Goal: Task Accomplishment & Management: Manage account settings

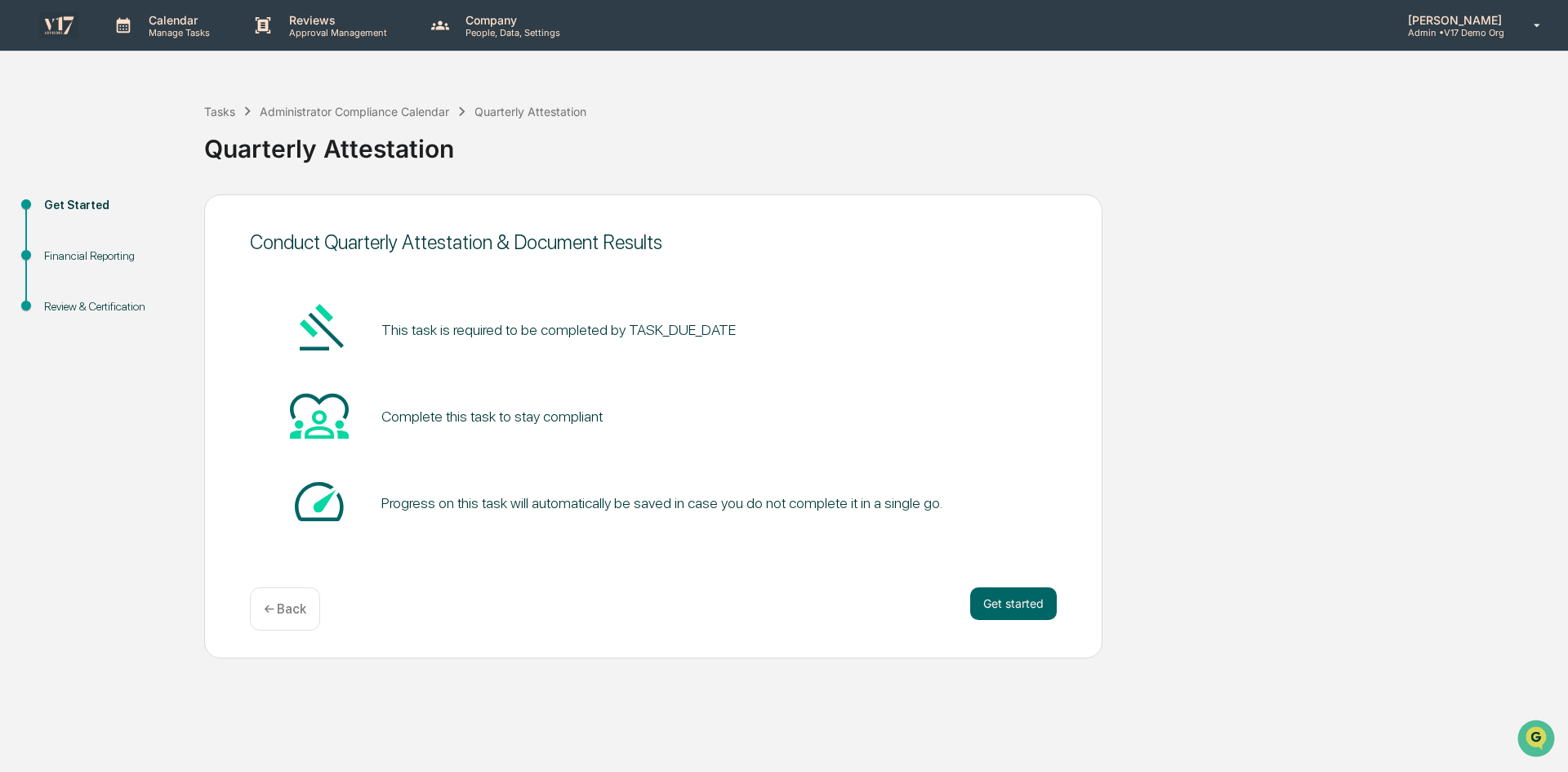
click at [1483, 18] on p "[PERSON_NAME]" at bounding box center [1452, 20] width 115 height 14
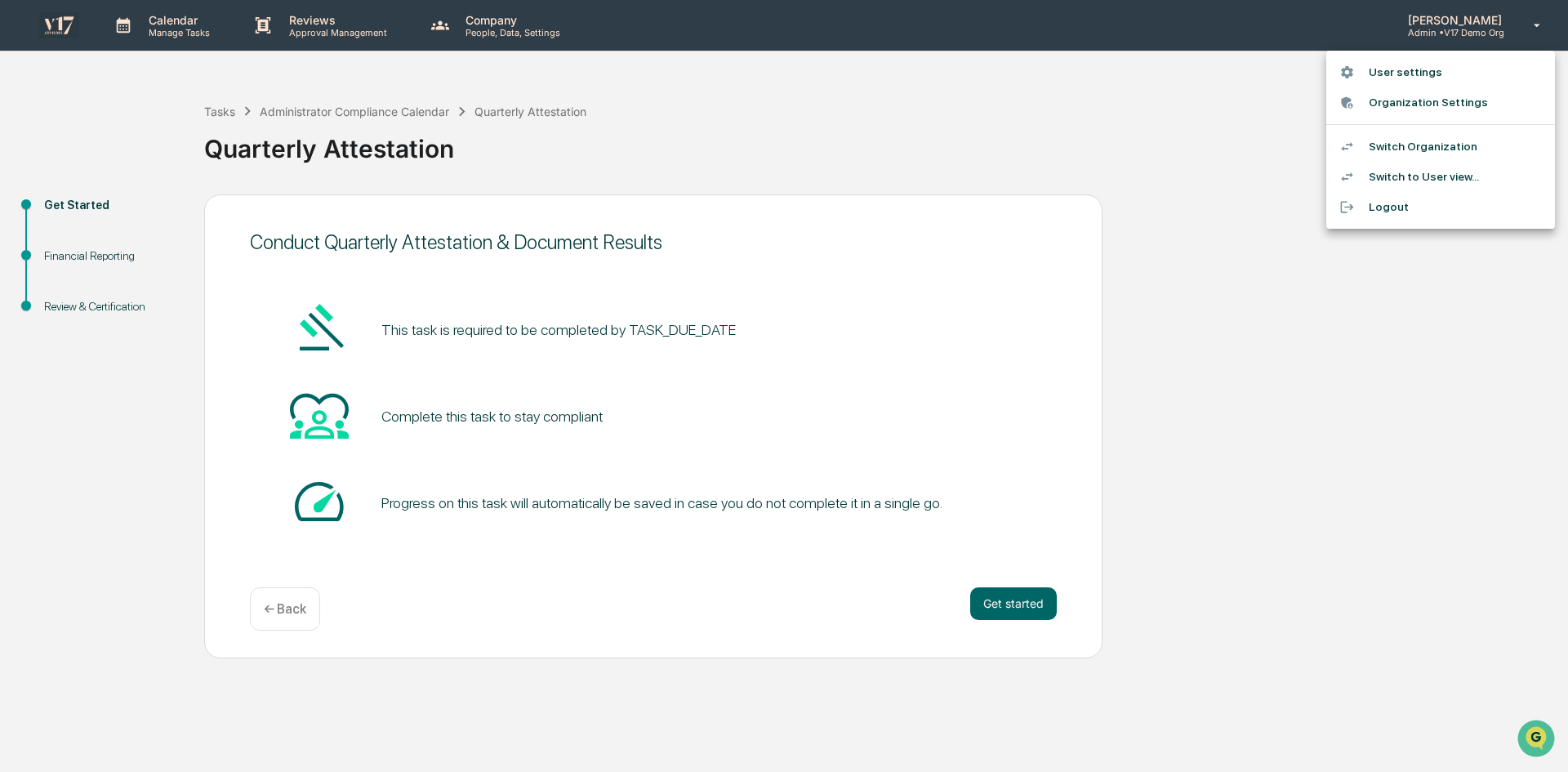
click at [1088, 140] on div at bounding box center [784, 386] width 1568 height 772
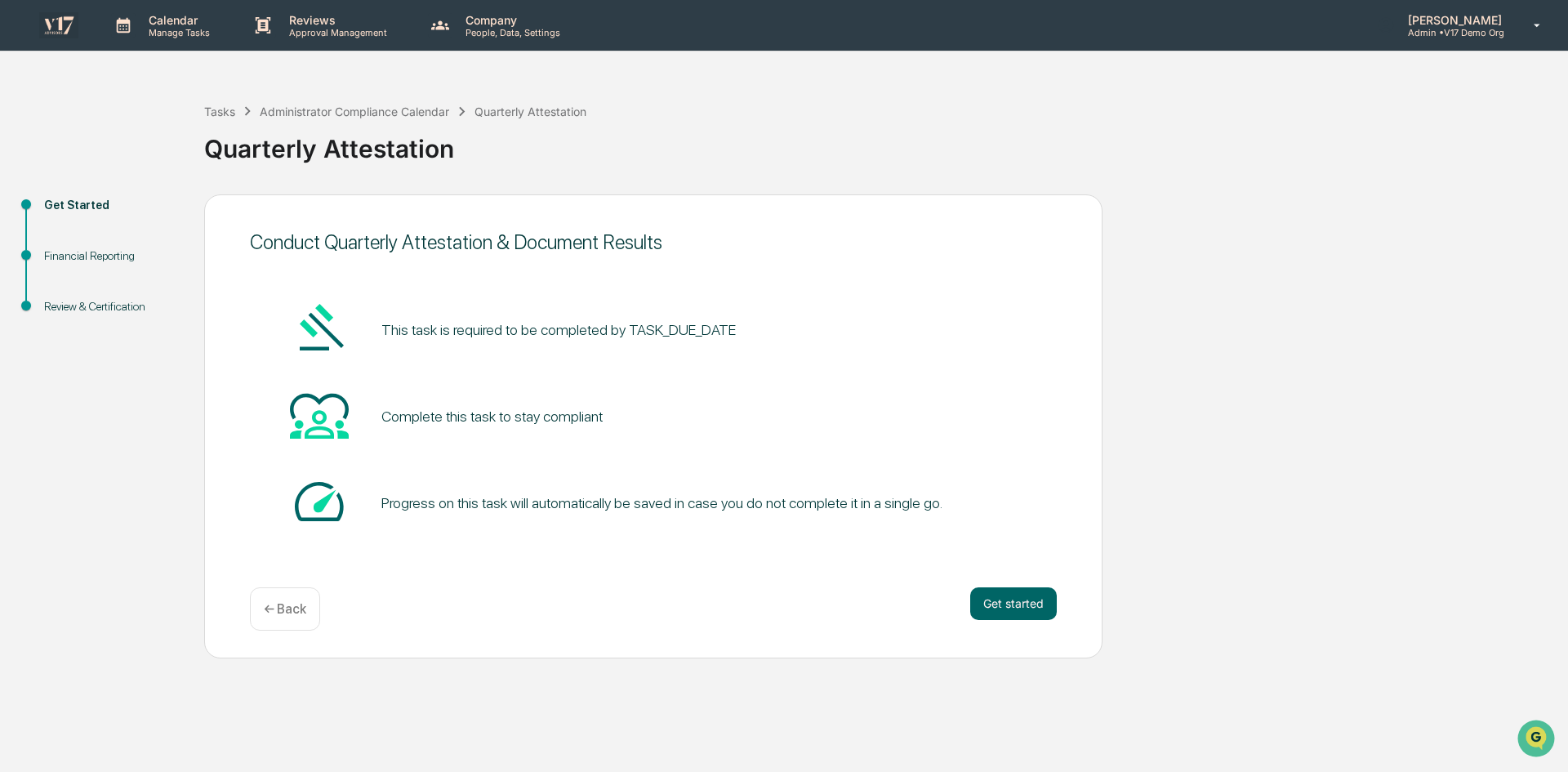
click at [68, 18] on img at bounding box center [58, 25] width 39 height 25
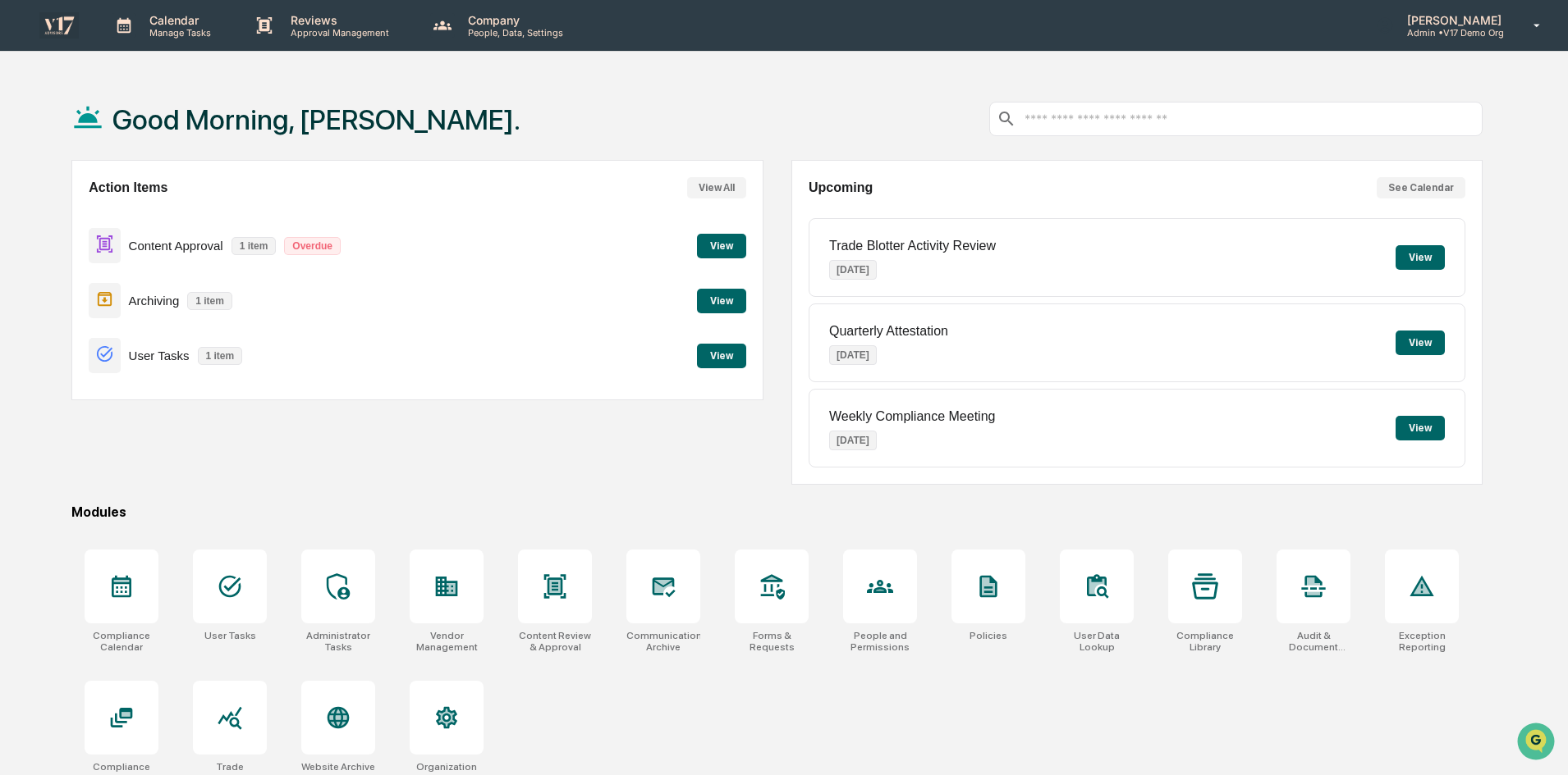
click at [1496, 619] on div "Good Morning, [PERSON_NAME]. Action Items View All Content Approval 1 item Over…" at bounding box center [777, 465] width 1460 height 775
click at [161, 357] on p "User Tasks" at bounding box center [159, 355] width 61 height 14
click at [710, 364] on button "View" at bounding box center [721, 356] width 49 height 25
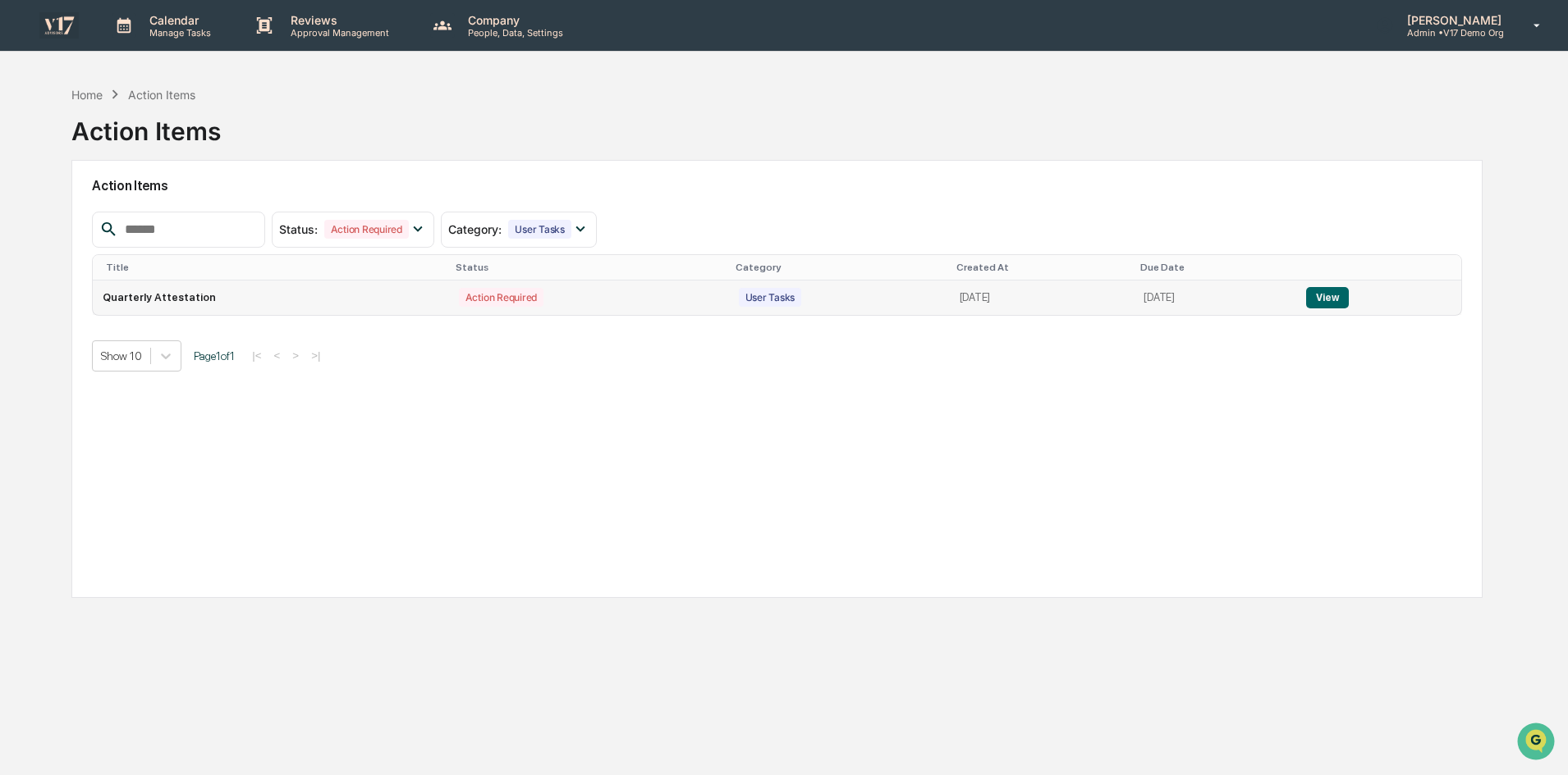
click at [179, 291] on td "Quarterly Attestation" at bounding box center [271, 298] width 355 height 35
click at [1335, 294] on button "View" at bounding box center [1327, 298] width 42 height 21
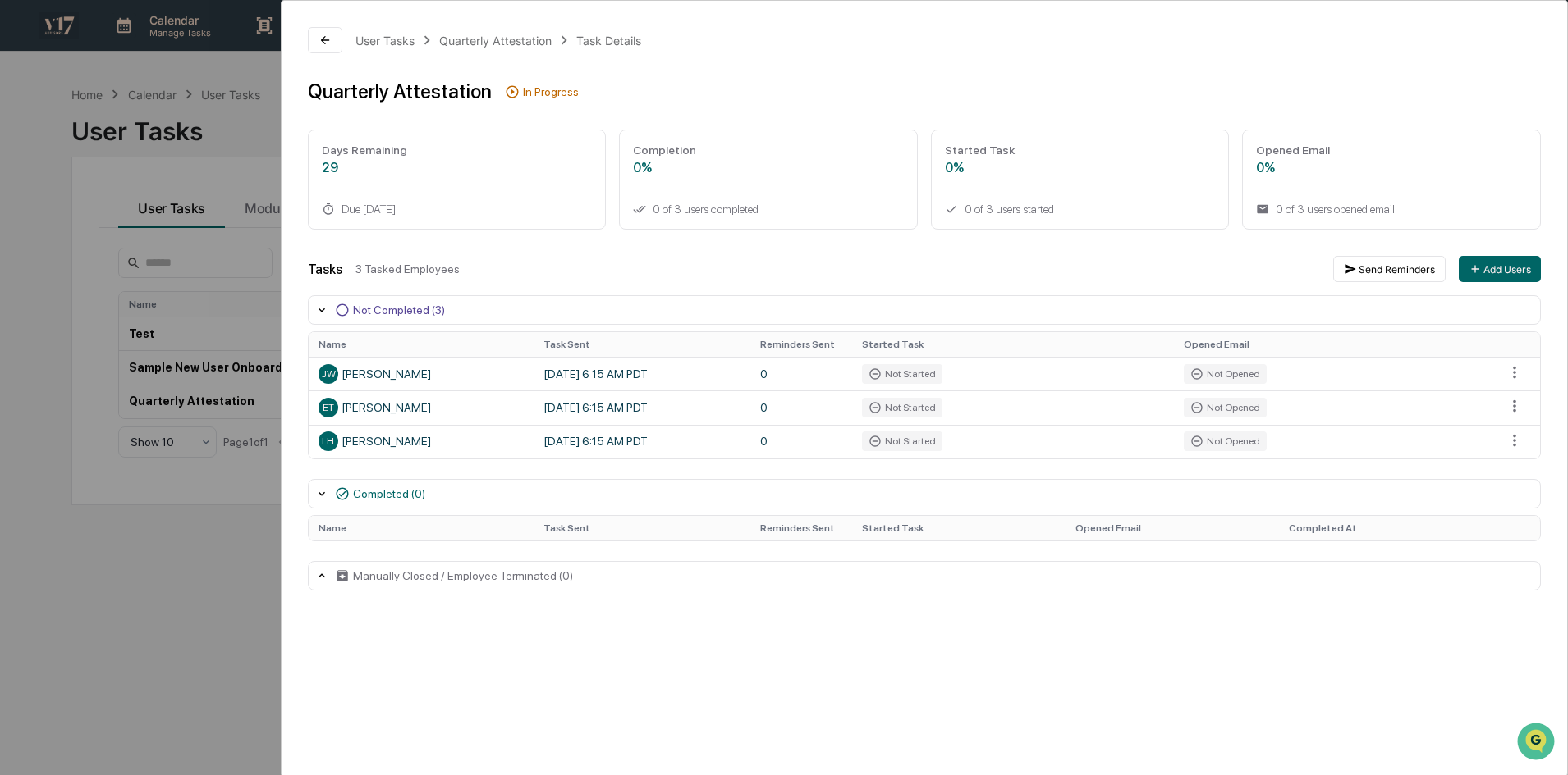
click at [201, 525] on div "User Tasks Quarterly Attestation Task Details Quarterly Attestation In Progress…" at bounding box center [784, 387] width 1568 height 775
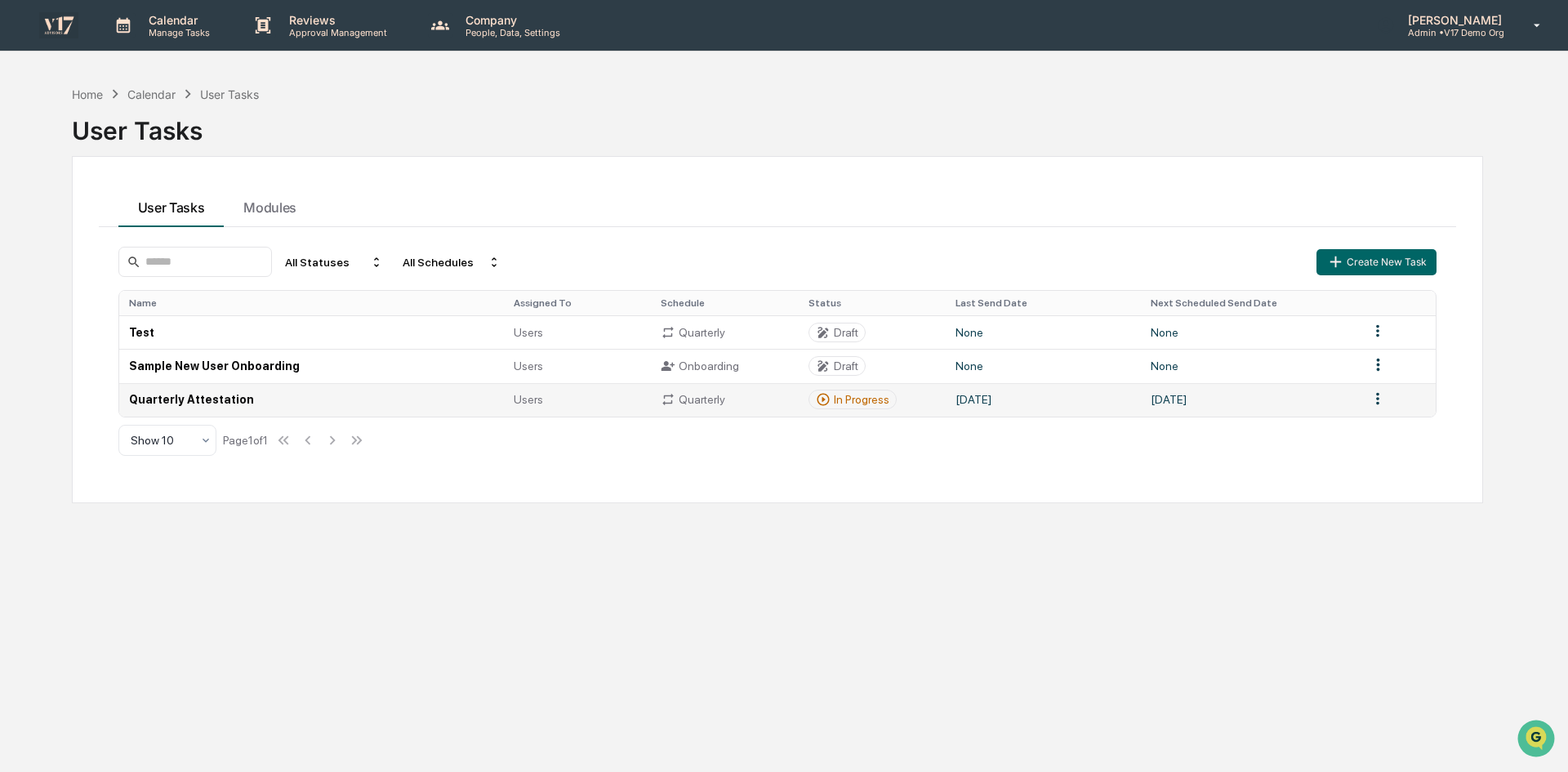
click at [1379, 399] on html "Calendar Manage Tasks Reviews Approval Management Company People, Data, Setting…" at bounding box center [784, 386] width 1568 height 772
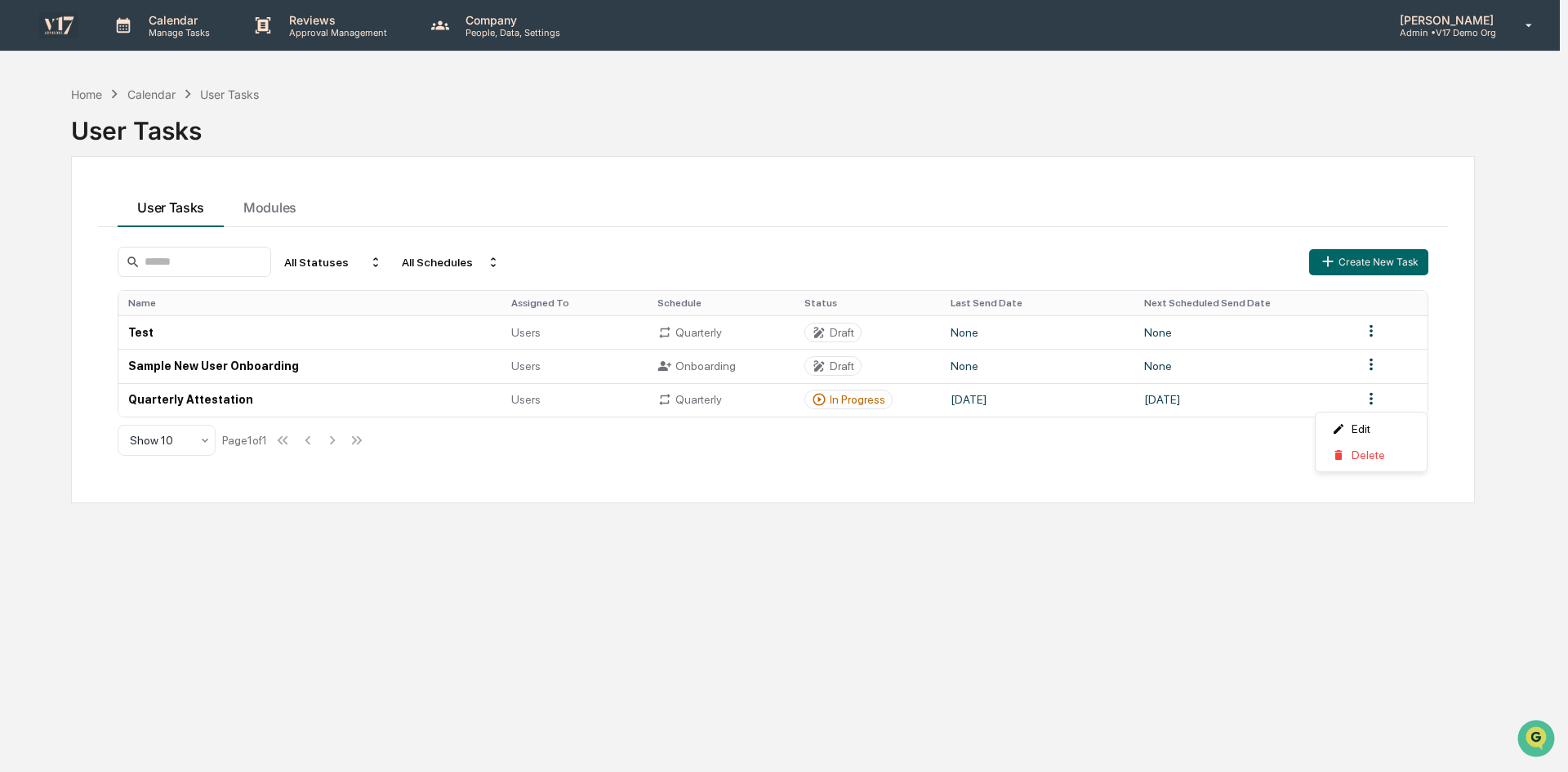
click at [990, 569] on html "Calendar Manage Tasks Reviews Approval Management Company People, Data, Setting…" at bounding box center [784, 386] width 1568 height 772
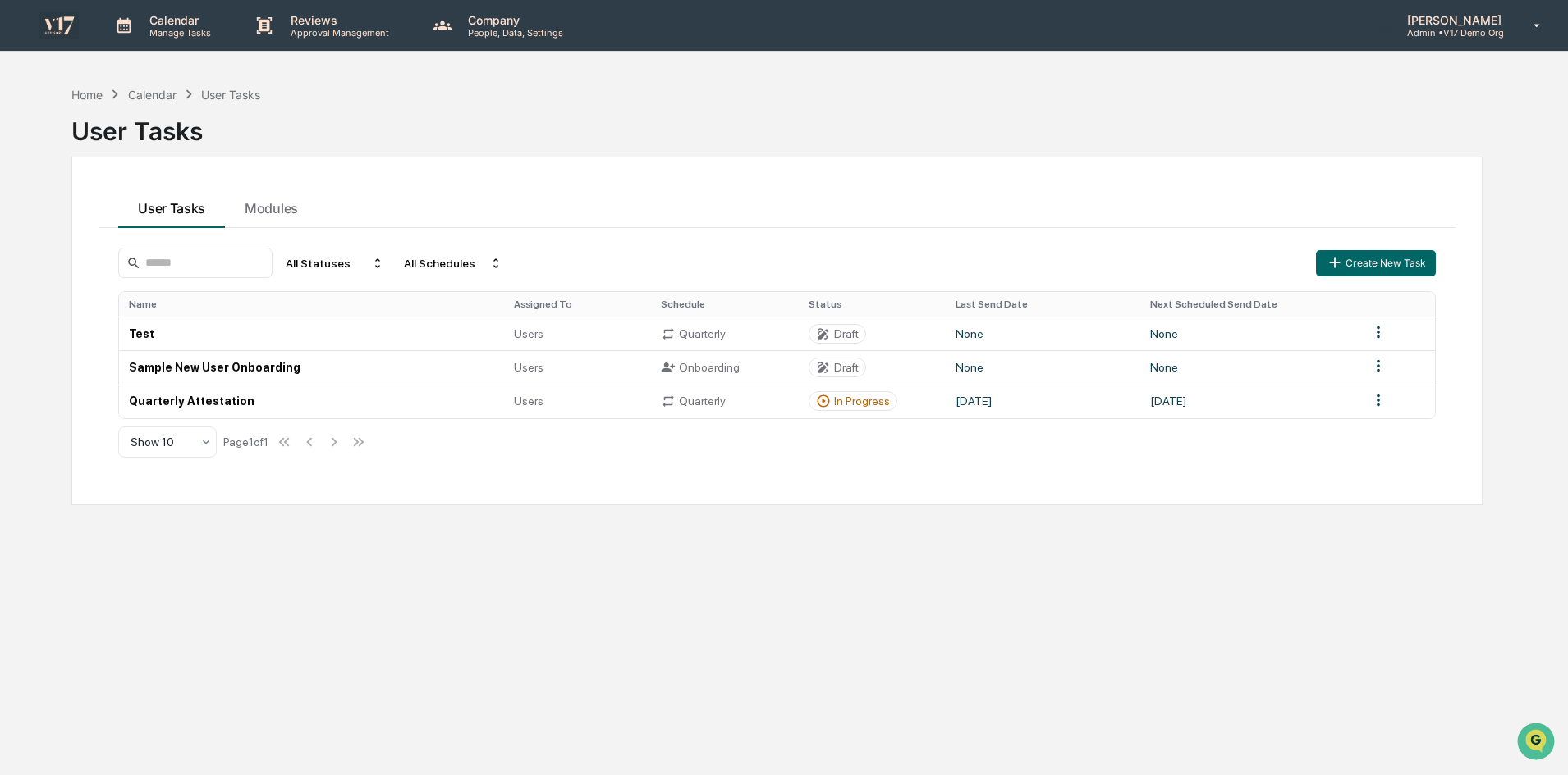
drag, startPoint x: 1242, startPoint y: 562, endPoint x: 1262, endPoint y: 566, distance: 20.4
click at [1262, 566] on div "Home Calendar User Tasks User Tasks User Tasks Modules All Statuses All Schedul…" at bounding box center [777, 465] width 1460 height 775
click at [1452, 17] on p "[PERSON_NAME]" at bounding box center [1452, 20] width 115 height 14
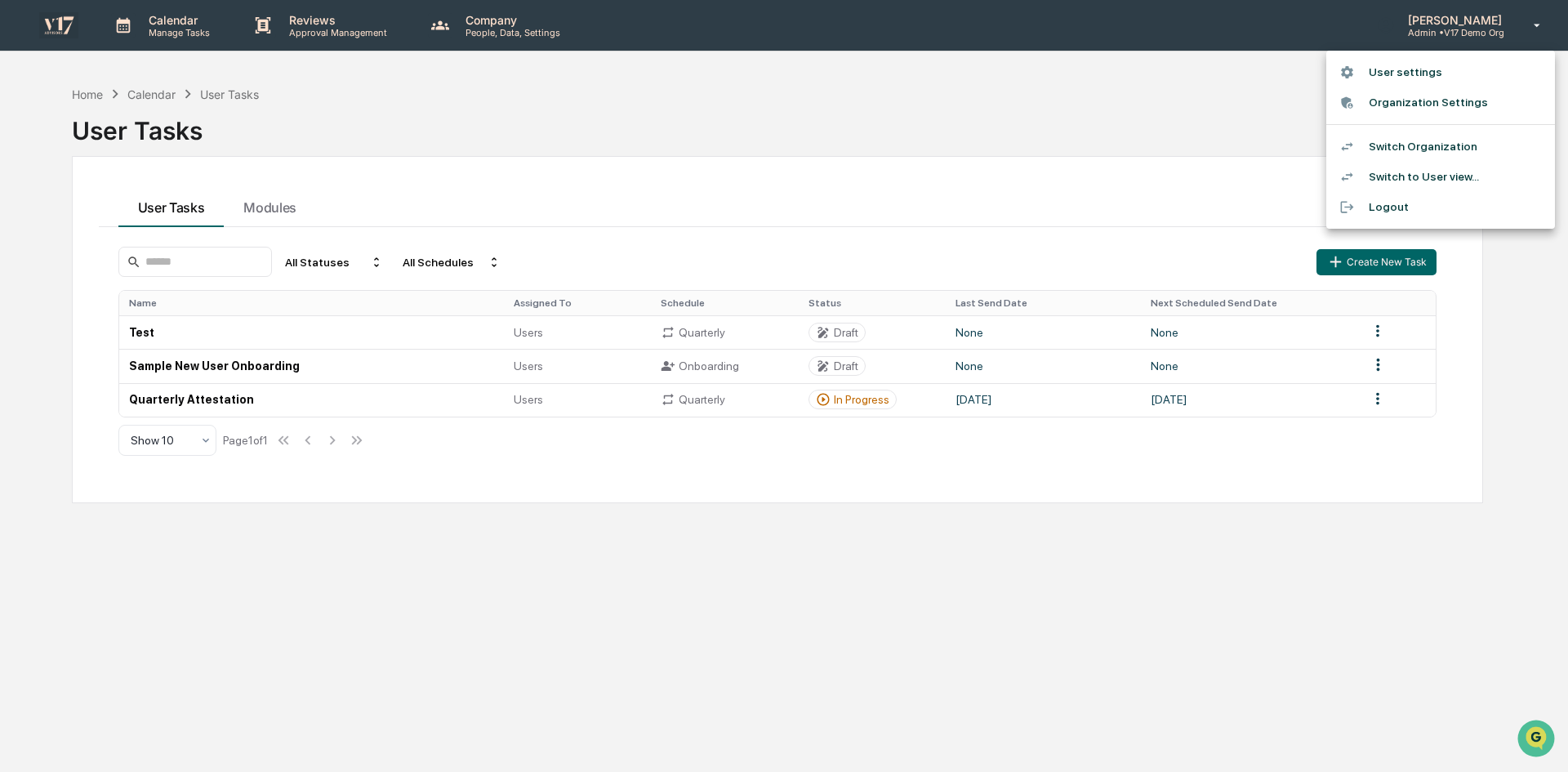
click at [1430, 147] on li "Switch Organization" at bounding box center [1440, 147] width 229 height 31
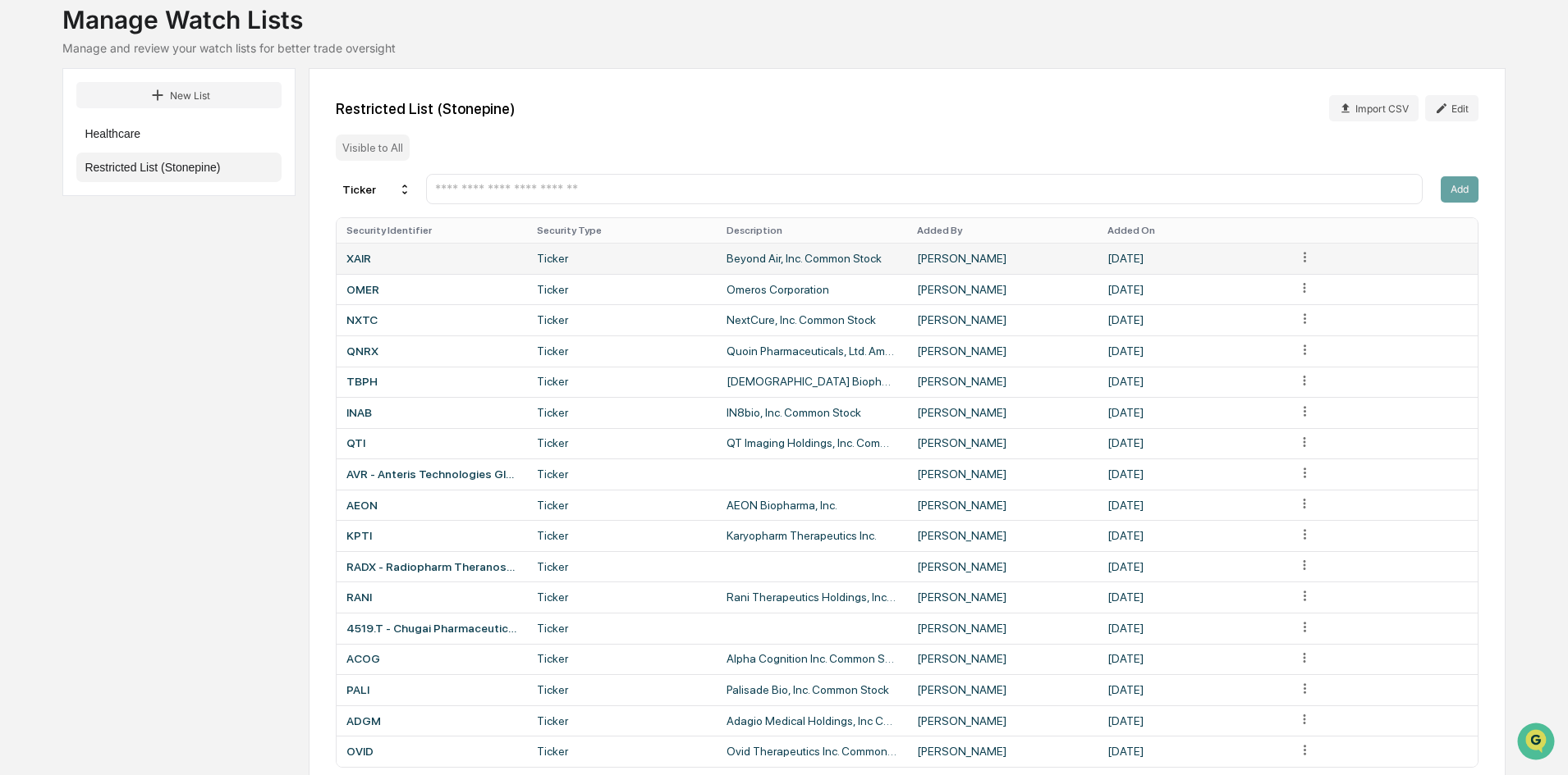
scroll to position [164, 0]
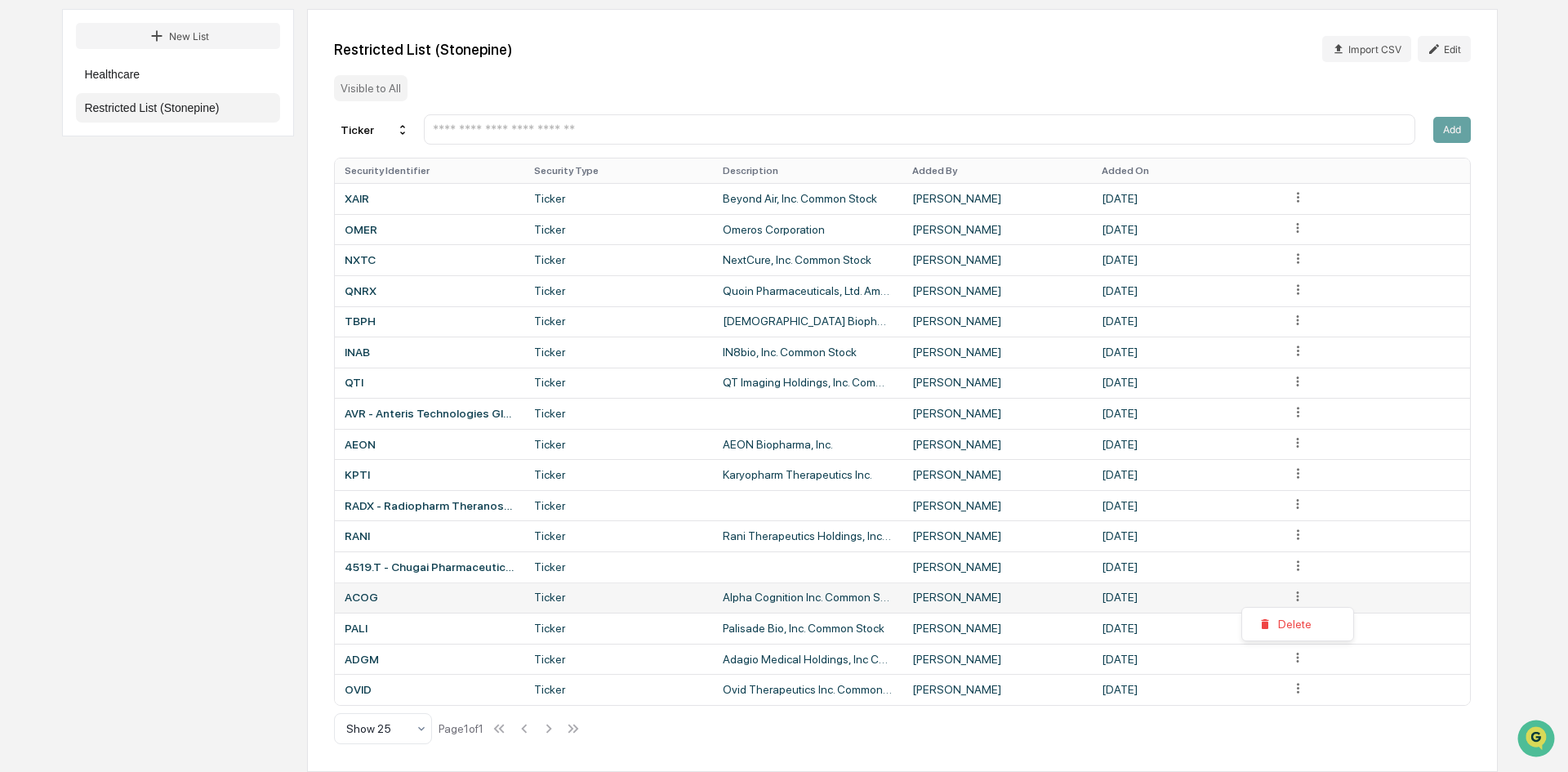
click at [1297, 597] on html "Calendar Manage Tasks Reviews Approval Management Company People, Data, Setting…" at bounding box center [784, 223] width 1568 height 772
click at [1297, 625] on div "Delete" at bounding box center [1297, 624] width 104 height 26
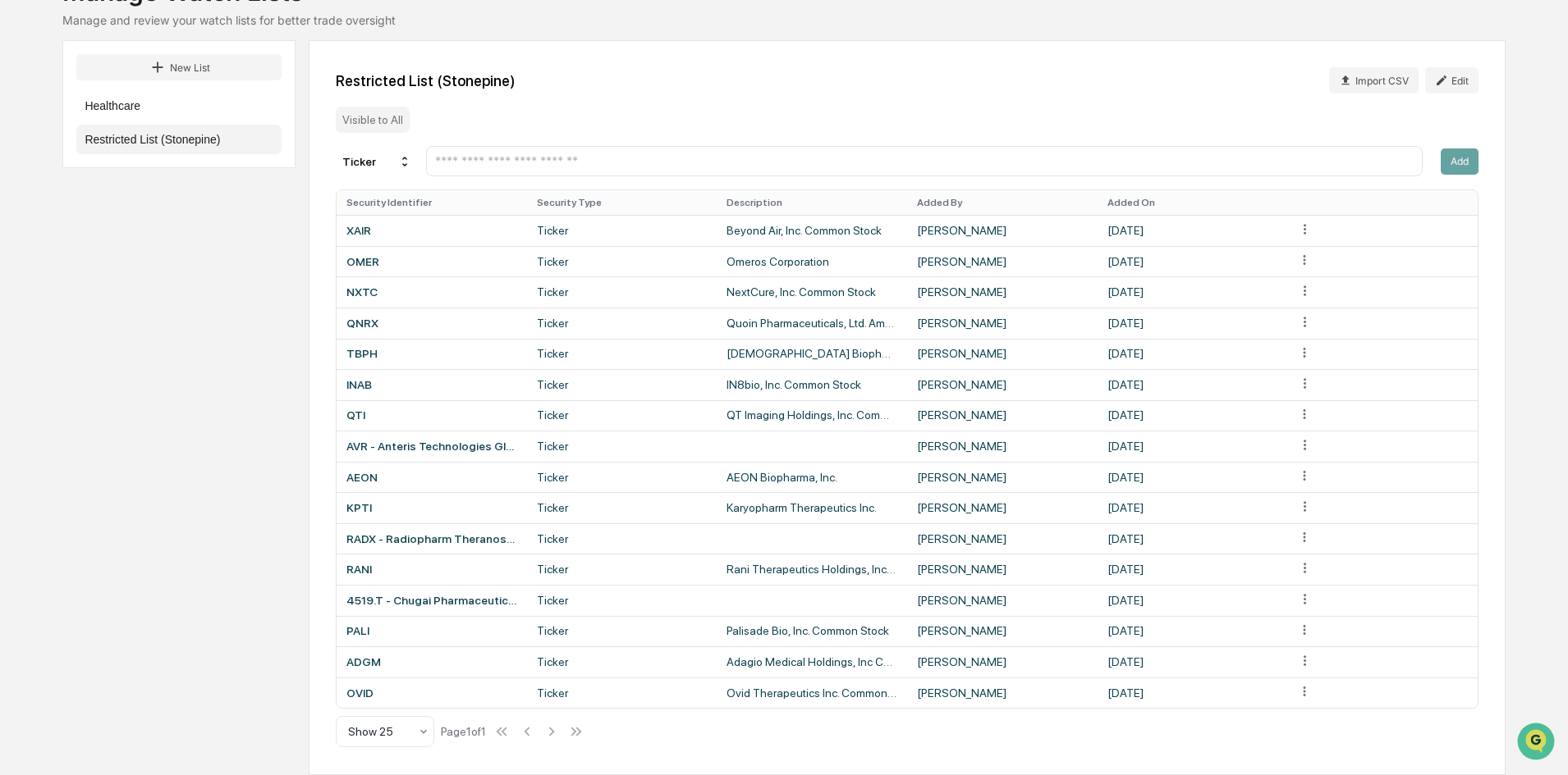
scroll to position [133, 0]
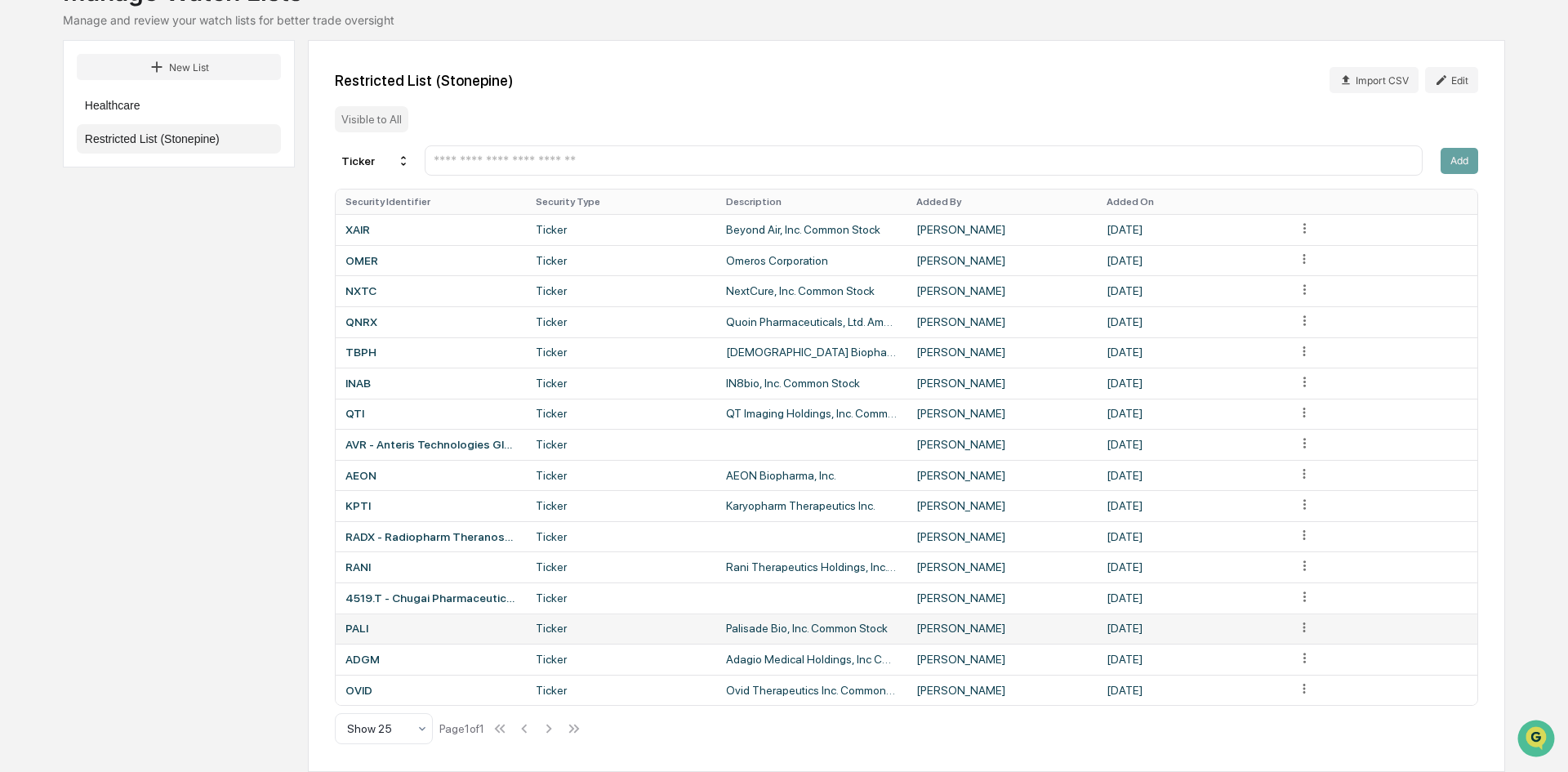
click at [1301, 631] on html "Calendar Manage Tasks Reviews Approval Management Company People, Data, Setting…" at bounding box center [784, 254] width 1568 height 772
click at [1301, 652] on div "Delete" at bounding box center [1297, 654] width 104 height 26
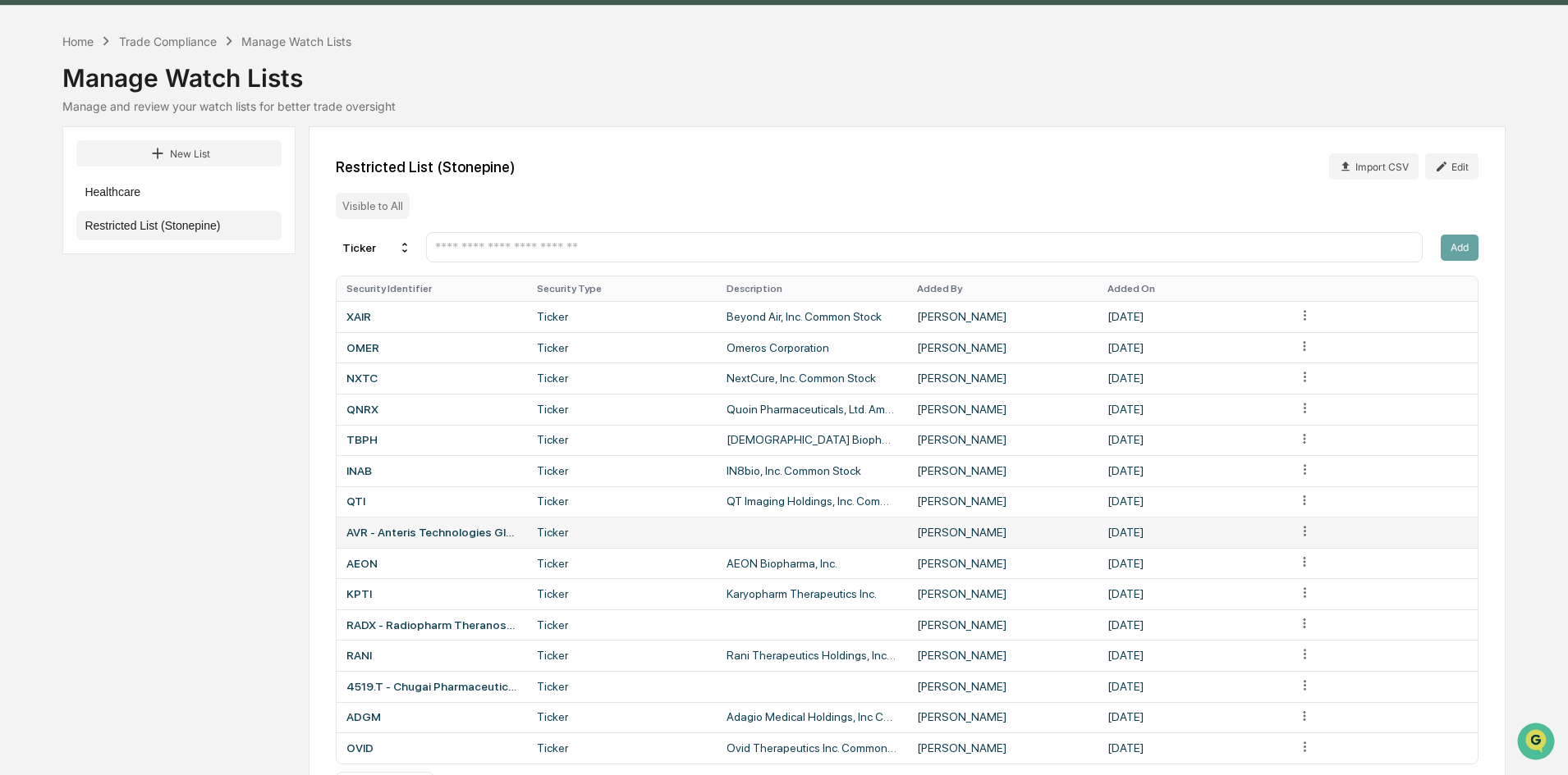
scroll to position [0, 0]
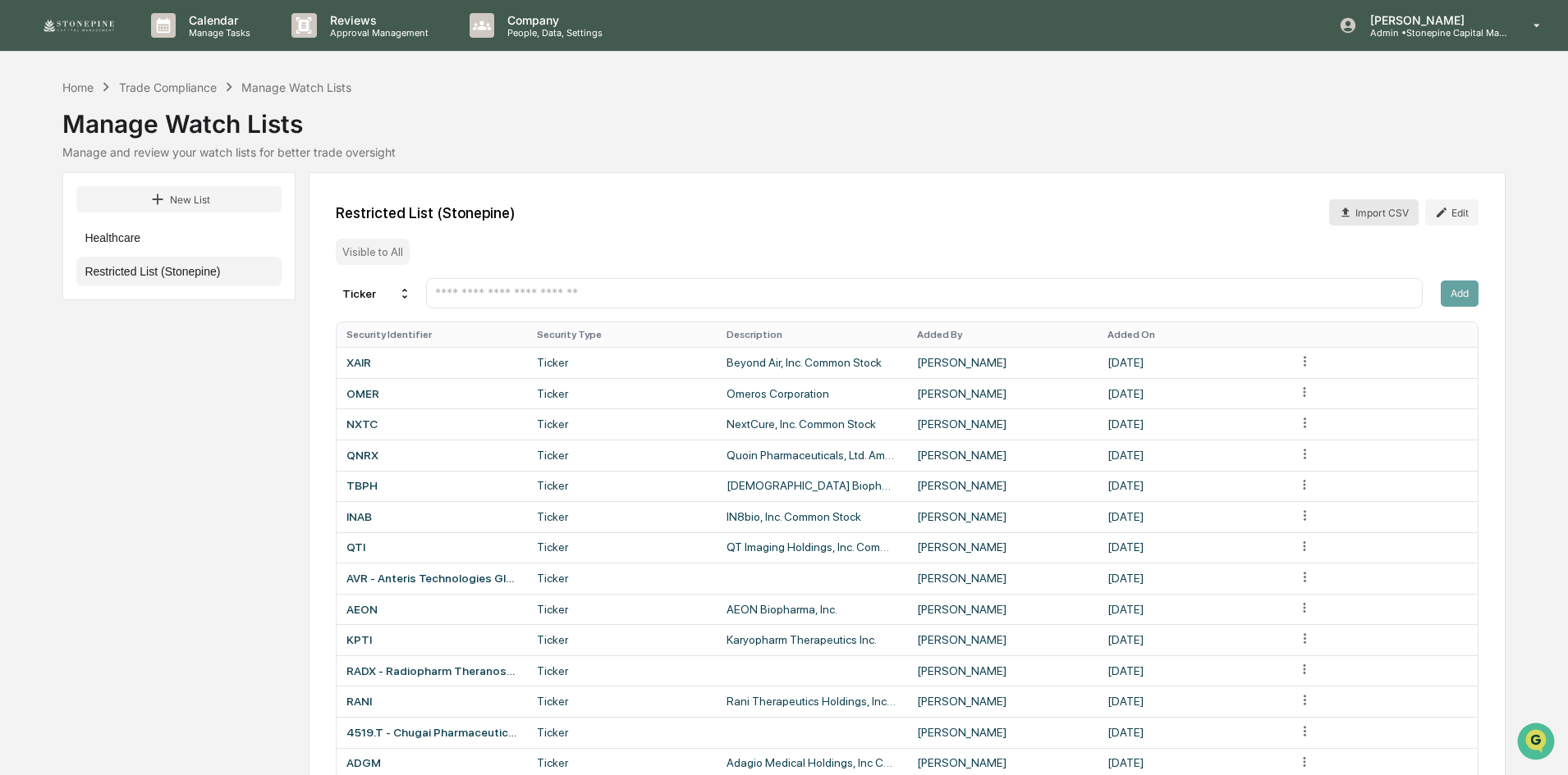
click at [1394, 209] on button "Import CSV" at bounding box center [1373, 212] width 89 height 26
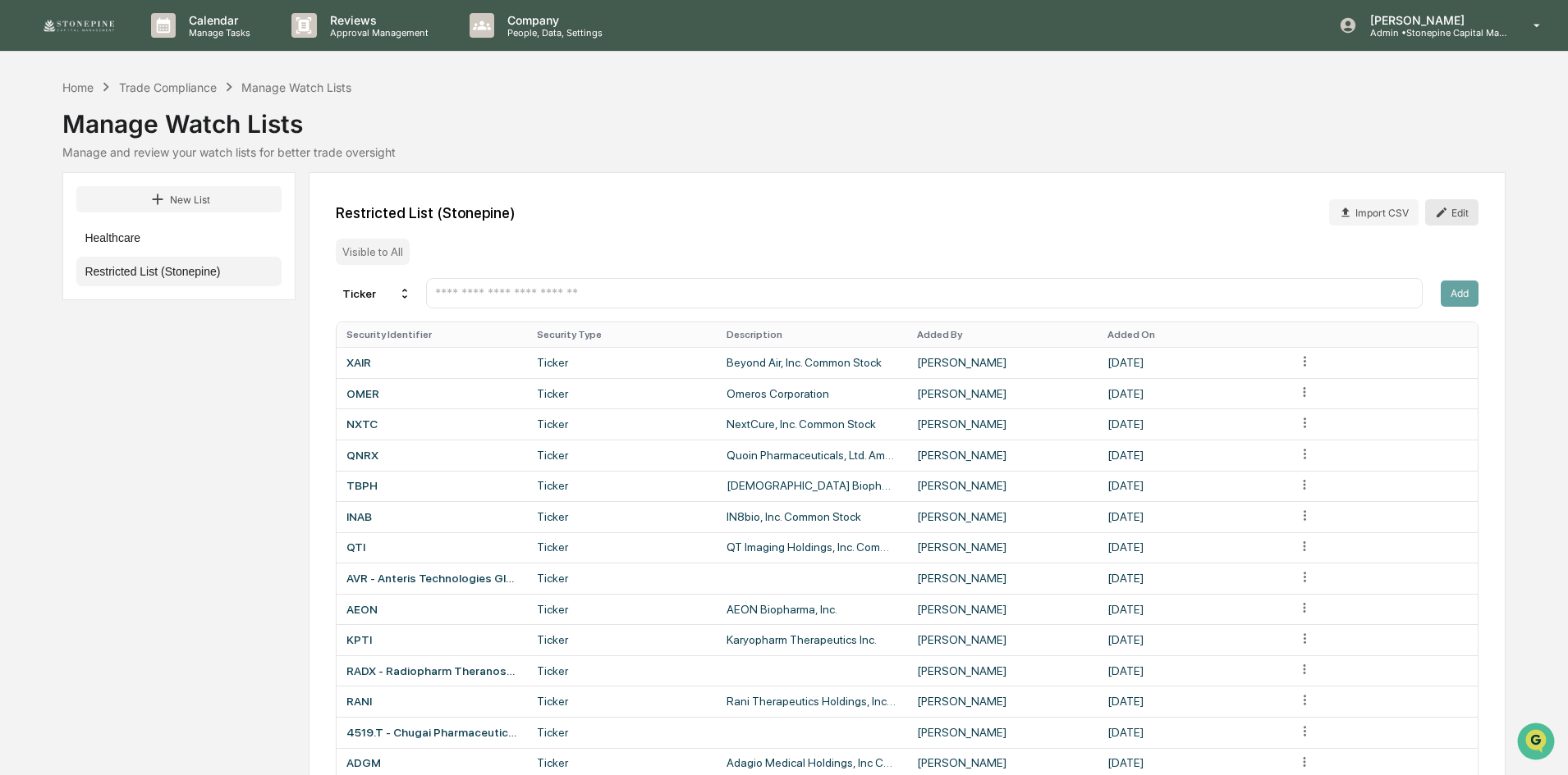
click at [1460, 213] on button "Edit" at bounding box center [1452, 212] width 54 height 26
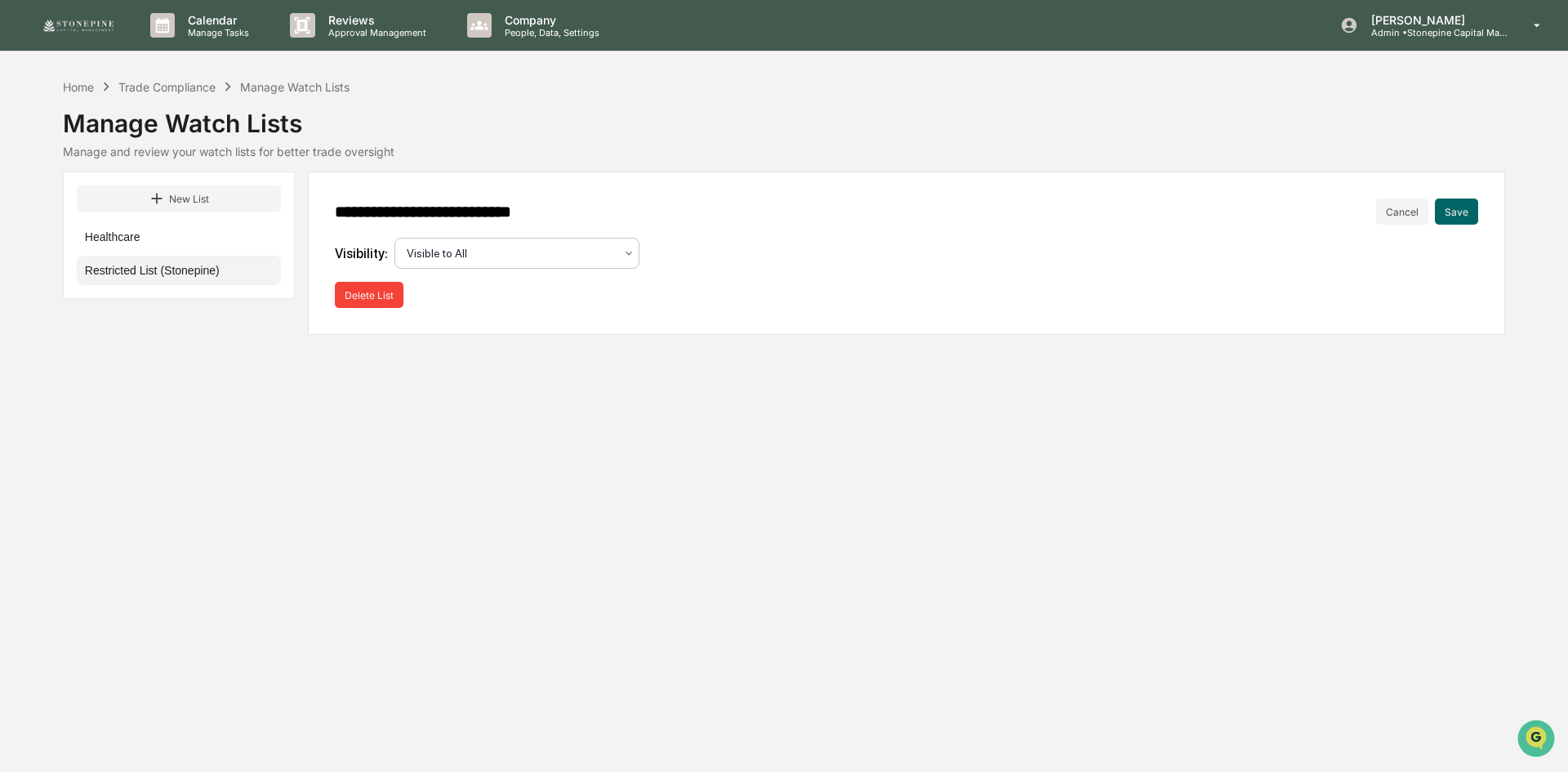
click at [611, 258] on div at bounding box center [510, 253] width 207 height 16
click at [611, 257] on div at bounding box center [516, 249] width 229 height 16
click at [1385, 210] on button "Cancel" at bounding box center [1403, 211] width 53 height 26
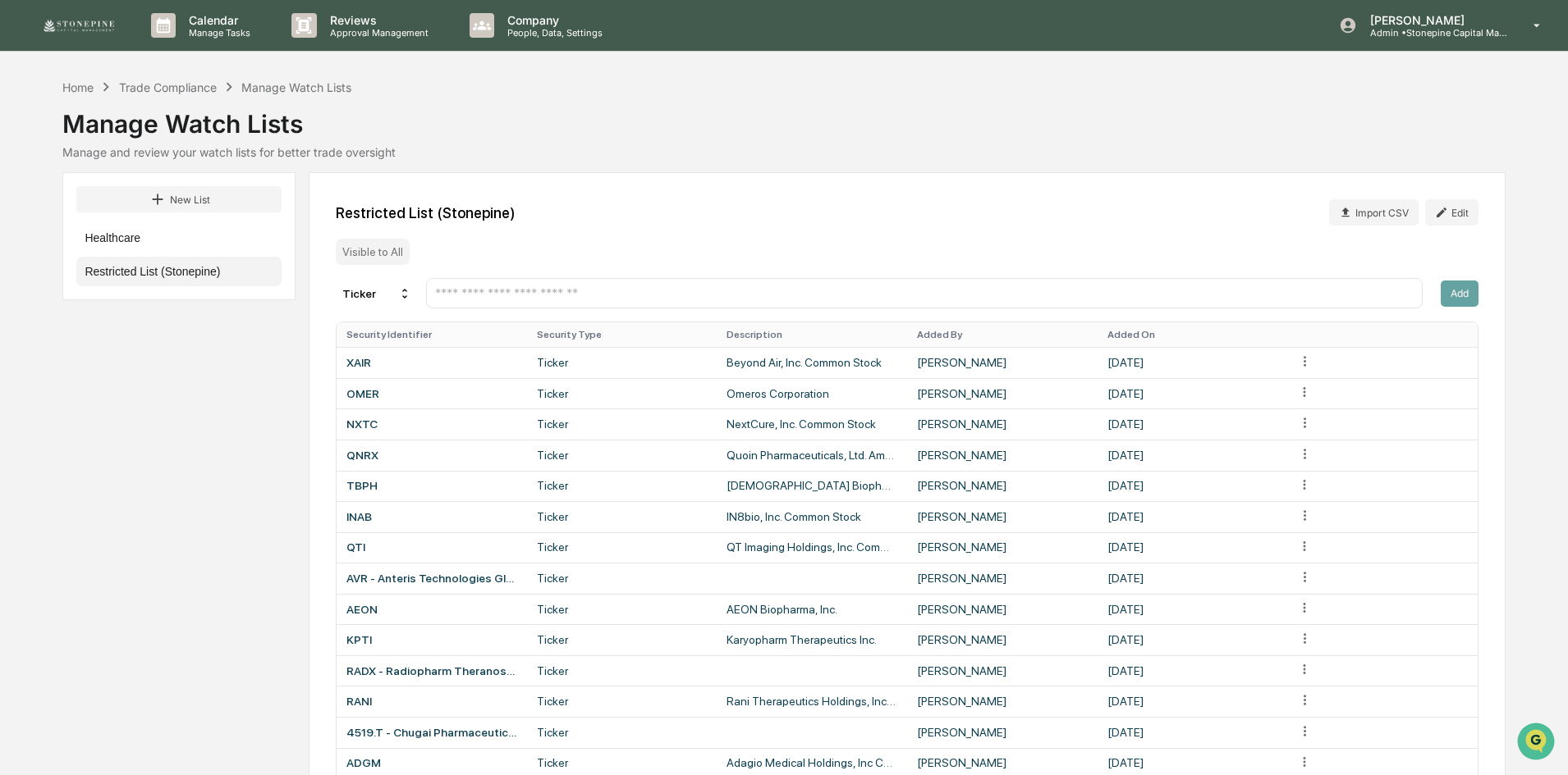
click at [1348, 259] on div "Restricted List (Stonepine) Import CSV Edit Visible to All Ticker Add Security …" at bounding box center [906, 523] width 1196 height 704
click at [1321, 292] on input "text" at bounding box center [923, 293] width 981 height 15
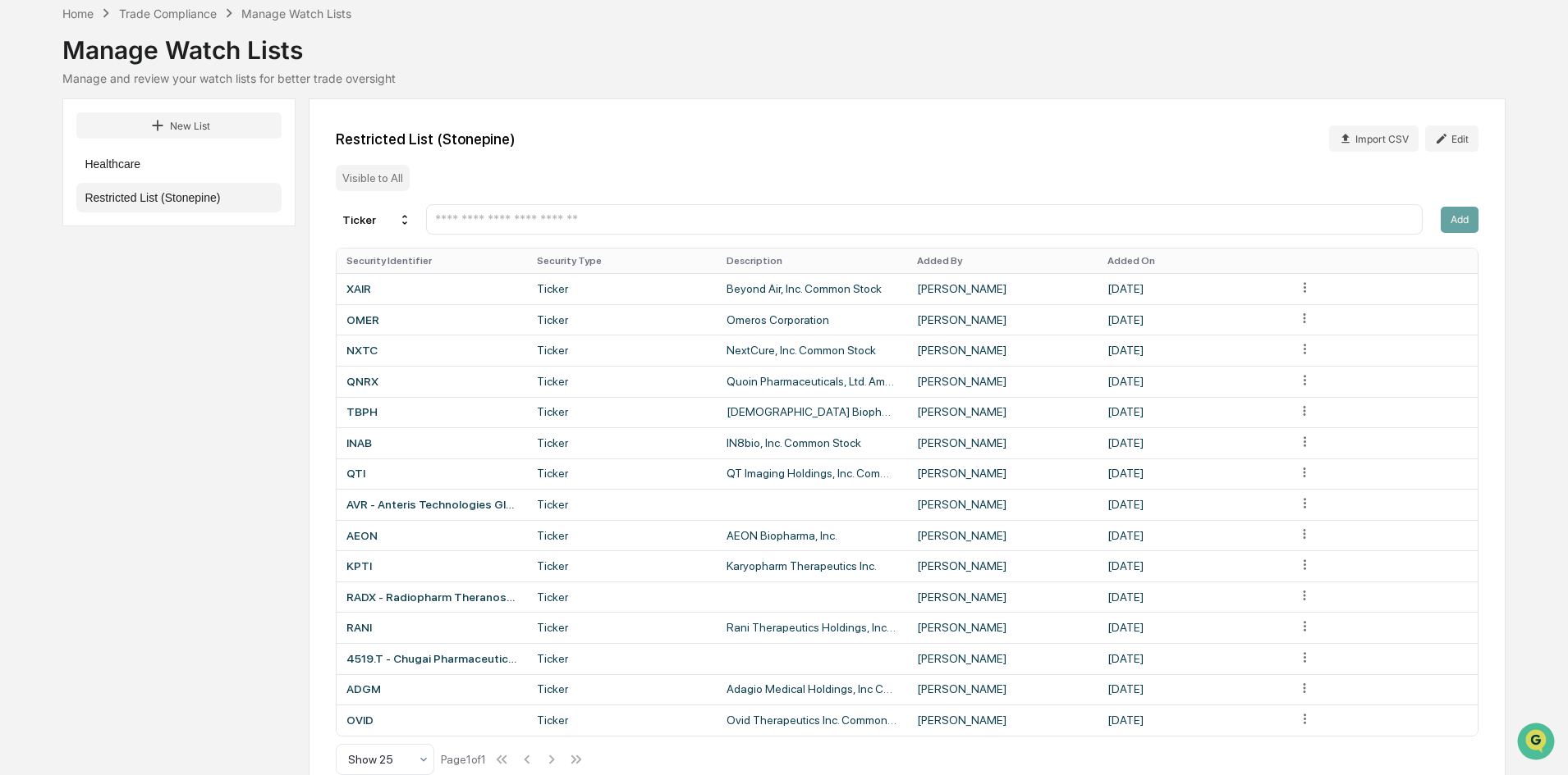
scroll to position [103, 0]
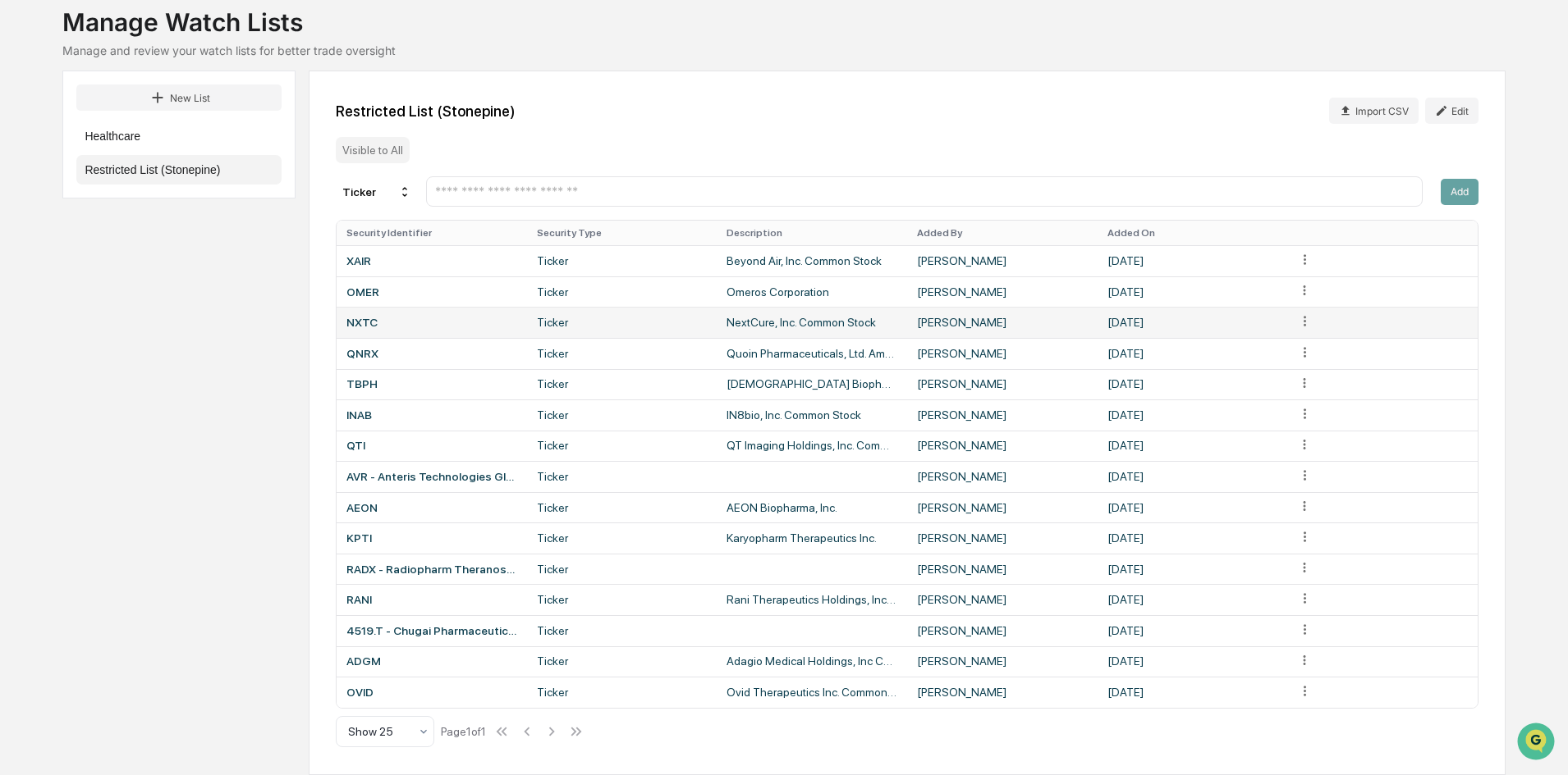
drag, startPoint x: 1418, startPoint y: 697, endPoint x: 614, endPoint y: 311, distance: 891.9
click at [614, 311] on tbody "XAIR Ticker Beyond Air, Inc. Common Stock [PERSON_NAME] [DATE] [PERSON_NAME] Om…" at bounding box center [906, 475] width 1140 height 462
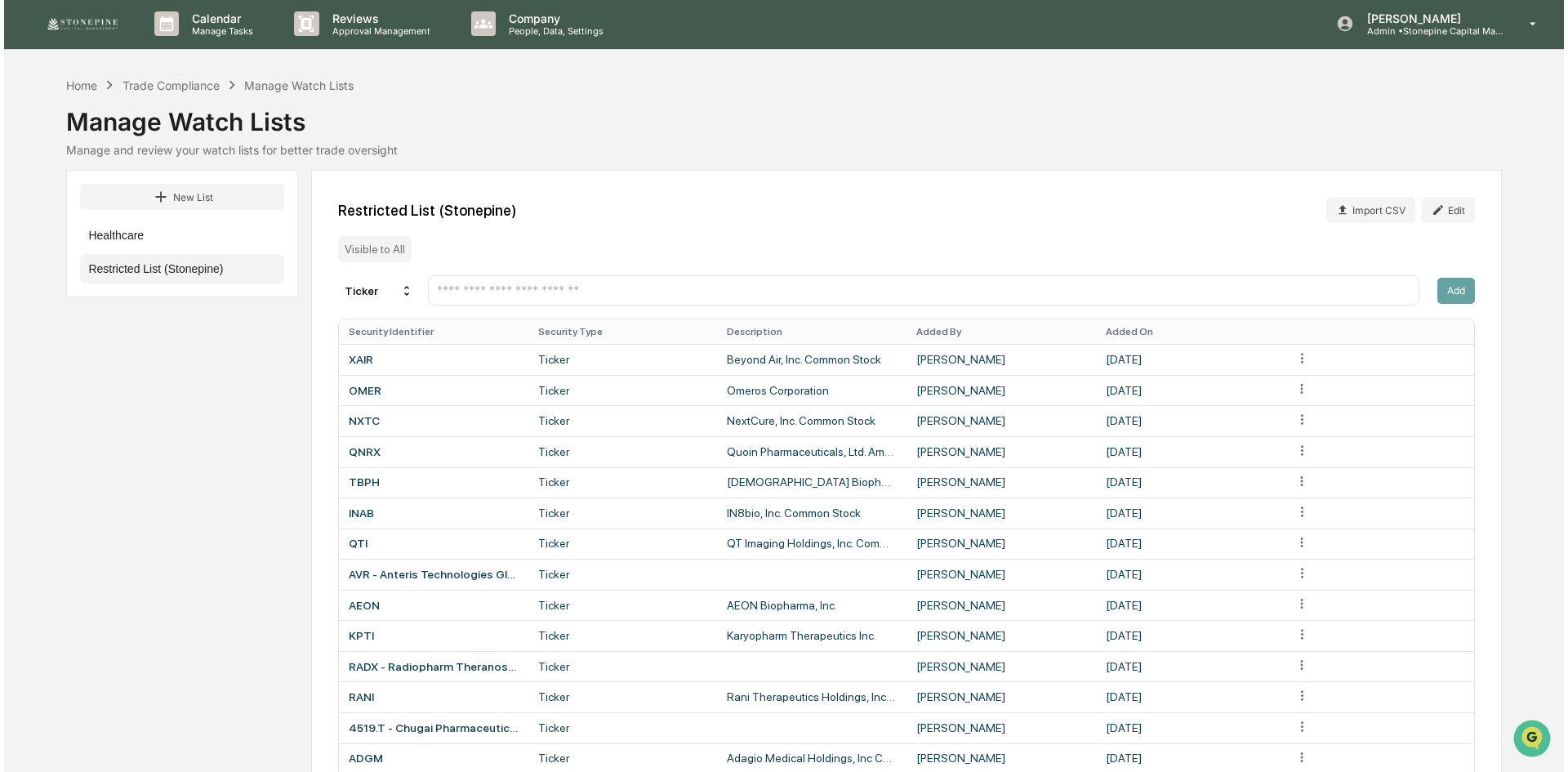
scroll to position [0, 0]
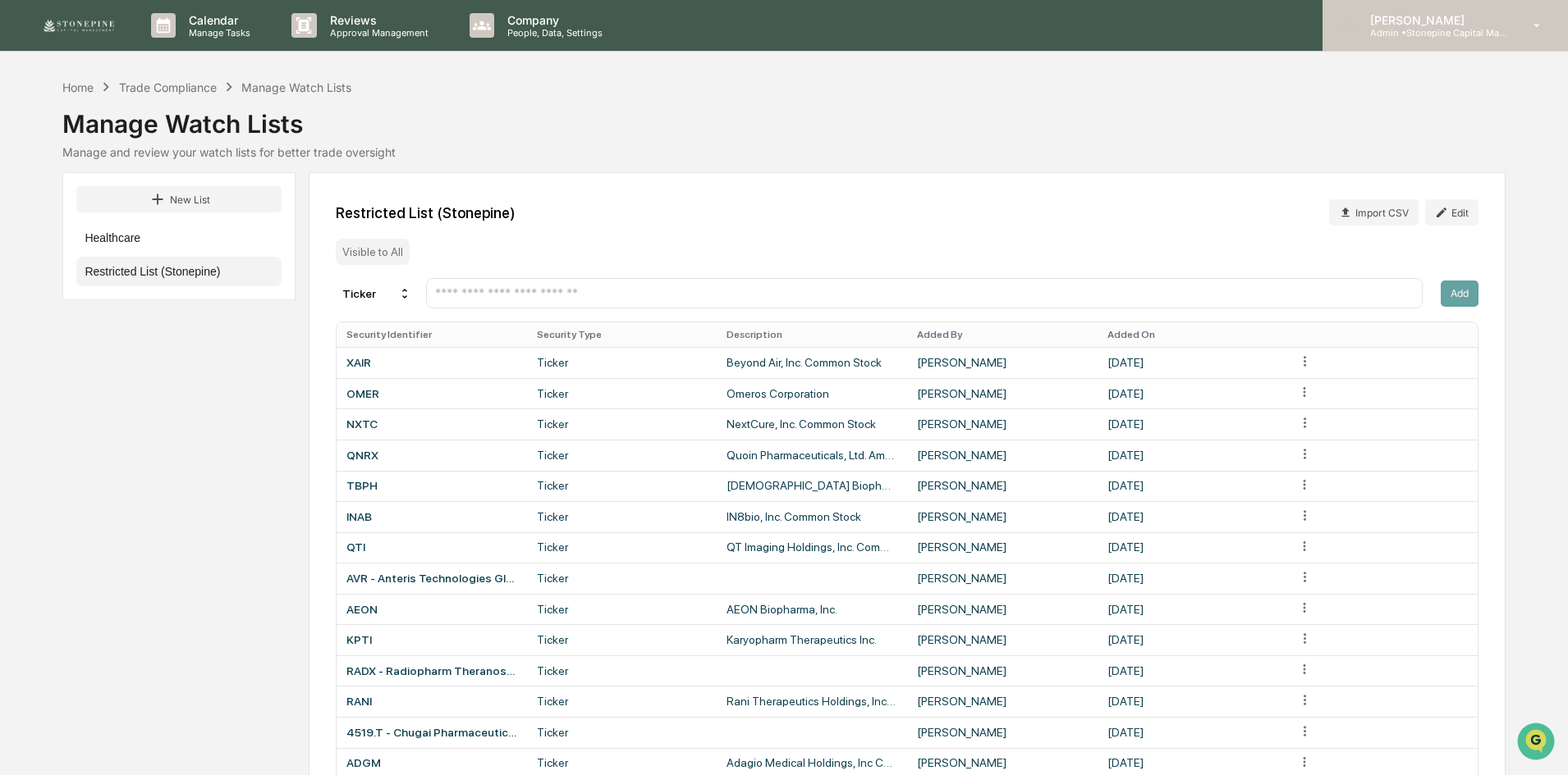
click at [1400, 43] on div "[PERSON_NAME] Admin • Stonepine Capital Management" at bounding box center [1444, 25] width 245 height 51
